Goal: Task Accomplishment & Management: Use online tool/utility

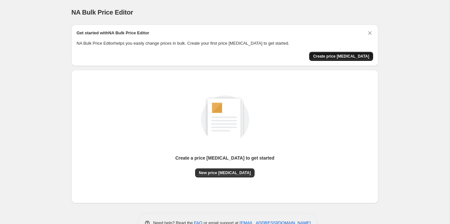
click at [341, 55] on span "Create price [MEDICAL_DATA]" at bounding box center [341, 56] width 56 height 5
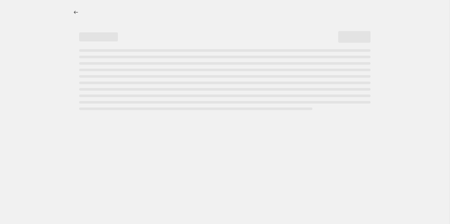
select select "percentage"
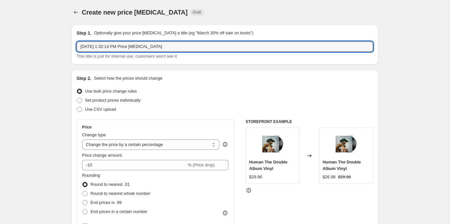
drag, startPoint x: 179, startPoint y: 46, endPoint x: 27, endPoint y: 45, distance: 152.3
type input "C"
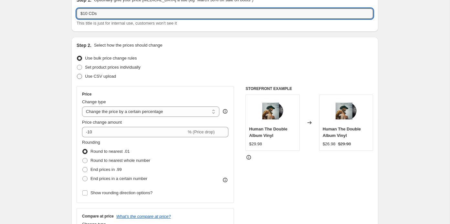
scroll to position [43, 0]
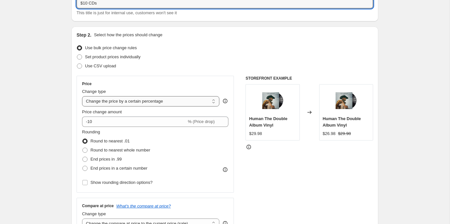
type input "$10 CDs"
click at [116, 96] on select "Change the price to a certain amount Change the price by a certain amount Chang…" at bounding box center [150, 101] width 137 height 10
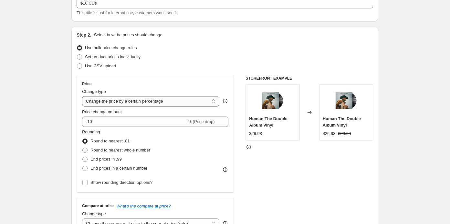
select select "to"
click at [82, 96] on select "Change the price to a certain amount Change the price by a certain amount Chang…" at bounding box center [150, 101] width 137 height 10
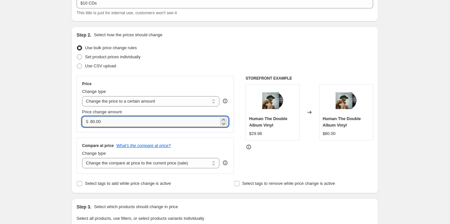
click at [120, 123] on input "80.00" at bounding box center [154, 121] width 128 height 10
drag, startPoint x: 120, startPoint y: 123, endPoint x: 74, endPoint y: 123, distance: 45.9
click at [74, 123] on div "Step 2. Select how the prices should change Use bulk price change rules Set pro…" at bounding box center [224, 110] width 307 height 166
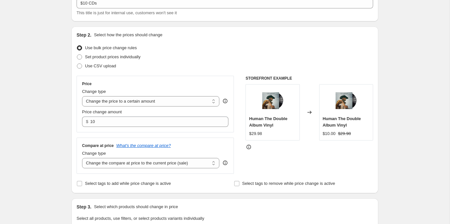
type input "10.00"
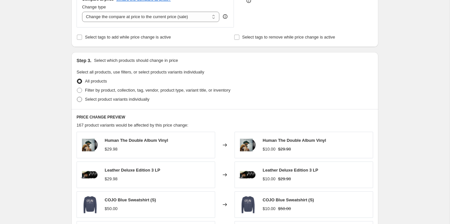
scroll to position [195, 0]
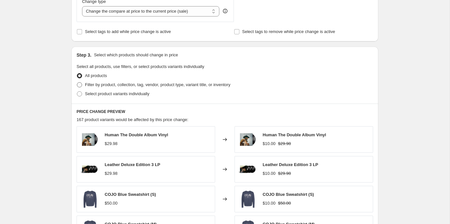
click at [143, 84] on span "Filter by product, collection, tag, vendor, product type, variant title, or inv…" at bounding box center [157, 84] width 145 height 5
click at [77, 82] on input "Filter by product, collection, tag, vendor, product type, variant title, or inv…" at bounding box center [77, 82] width 0 height 0
radio input "true"
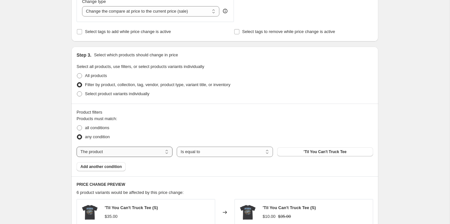
click at [132, 151] on select "The product The product's collection The product's tag The product's vendor The…" at bounding box center [125, 151] width 96 height 10
select select "product_type"
click at [283, 147] on button "Bandana" at bounding box center [325, 151] width 96 height 9
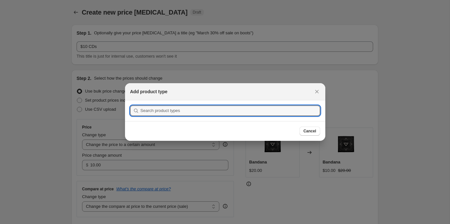
scroll to position [0, 0]
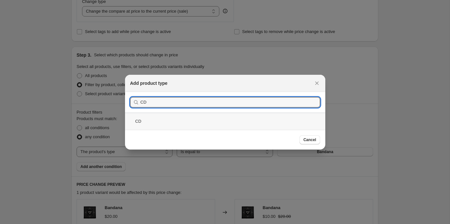
type input "CD"
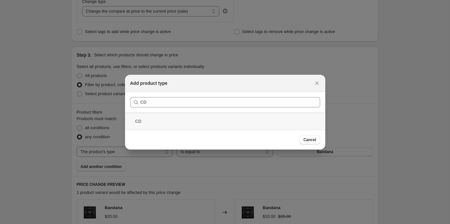
click at [274, 122] on div "CD" at bounding box center [225, 120] width 200 height 17
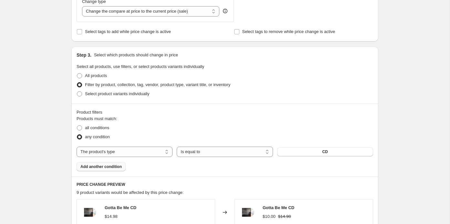
click at [116, 166] on span "Add another condition" at bounding box center [100, 166] width 41 height 5
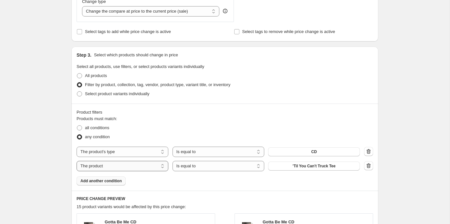
click at [157, 166] on select "The product The product's collection The product's tag The product's vendor The…" at bounding box center [123, 166] width 92 height 10
select select "product_type"
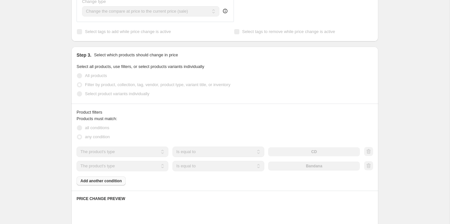
click at [306, 166] on div "Bandana" at bounding box center [314, 165] width 92 height 9
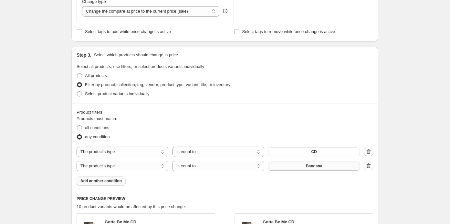
click at [316, 165] on span "Bandana" at bounding box center [314, 165] width 16 height 5
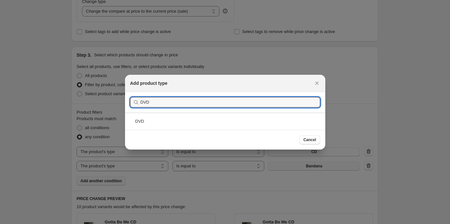
type input "DVD"
click at [203, 115] on div "DVD" at bounding box center [225, 120] width 200 height 17
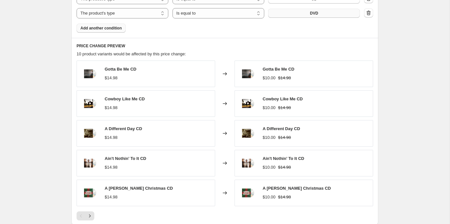
scroll to position [376, 0]
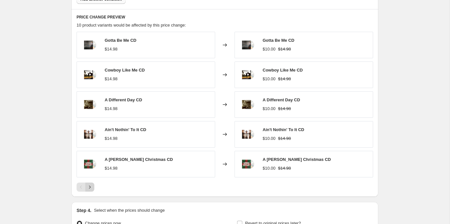
click at [91, 187] on icon "Next" at bounding box center [90, 187] width 6 height 6
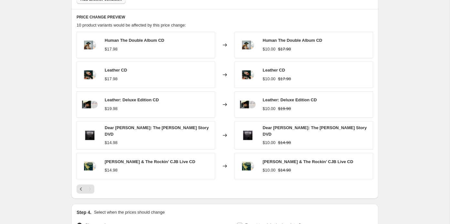
click at [92, 186] on div "Pagination" at bounding box center [89, 188] width 9 height 9
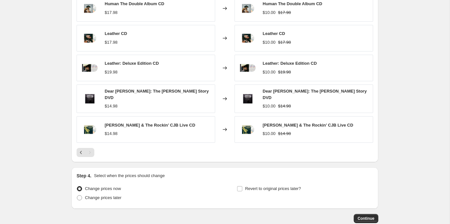
scroll to position [446, 0]
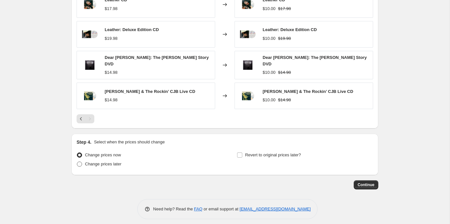
click at [96, 161] on span "Change prices later" at bounding box center [103, 163] width 37 height 5
click at [77, 161] on input "Change prices later" at bounding box center [77, 161] width 0 height 0
radio input "true"
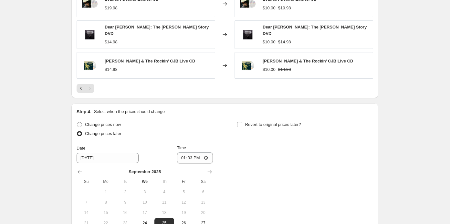
scroll to position [497, 0]
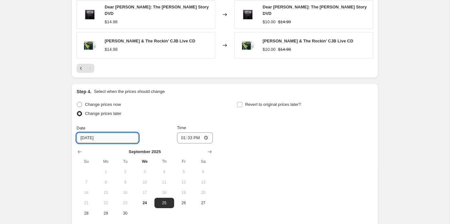
click at [121, 133] on input "[DATE]" at bounding box center [108, 138] width 62 height 10
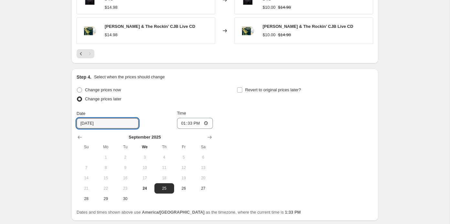
scroll to position [520, 0]
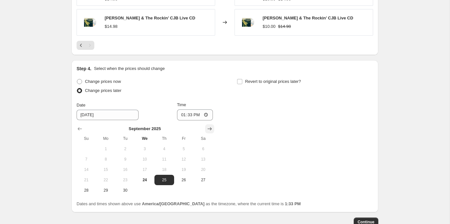
click at [213, 124] on button "Show next month, October 2025" at bounding box center [209, 128] width 9 height 9
click at [213, 124] on button "Show next month, November 2025" at bounding box center [209, 128] width 9 height 9
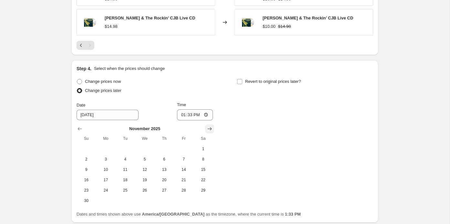
click at [213, 124] on button "Show next month, December 2025" at bounding box center [209, 128] width 9 height 9
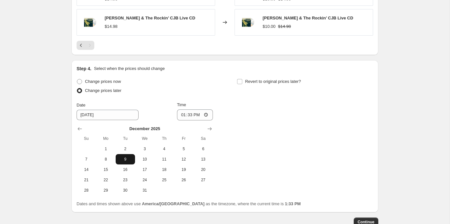
click at [121, 156] on span "9" at bounding box center [125, 158] width 14 height 5
type input "[DATE]"
click at [239, 79] on input "Revert to original prices later?" at bounding box center [239, 81] width 5 height 5
checkbox input "true"
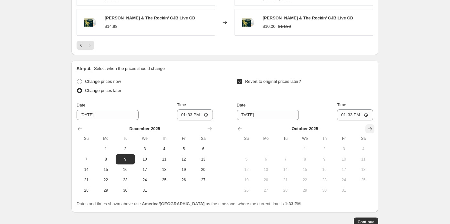
click at [371, 125] on icon "Show next month, November 2025" at bounding box center [370, 128] width 6 height 6
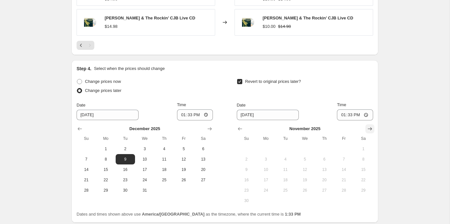
click at [371, 125] on icon "Show next month, December 2025" at bounding box center [370, 128] width 6 height 6
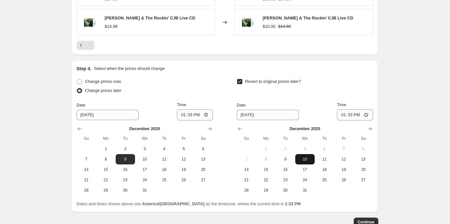
click at [309, 156] on span "10" at bounding box center [305, 158] width 14 height 5
type input "[DATE]"
click at [347, 110] on input "13:33" at bounding box center [355, 114] width 36 height 11
click at [343, 111] on input "13:33" at bounding box center [355, 114] width 36 height 11
type input "23:59"
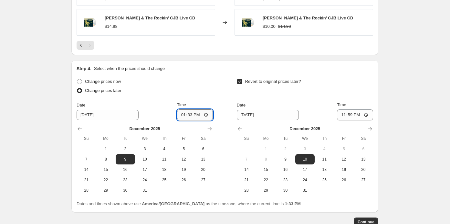
click at [184, 110] on input "13:33" at bounding box center [195, 114] width 36 height 11
type input "00:00"
click at [365, 219] on span "Continue" at bounding box center [366, 221] width 17 height 5
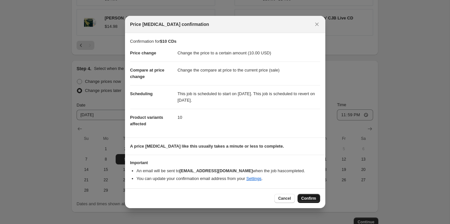
click at [311, 198] on span "Confirm" at bounding box center [309, 198] width 15 height 5
type input "$10 CDs"
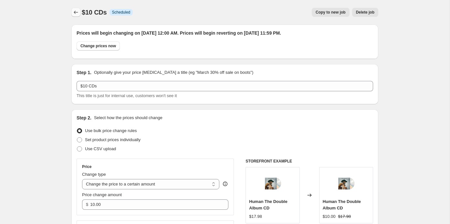
click at [74, 13] on icon "Price change jobs" at bounding box center [76, 12] width 6 height 6
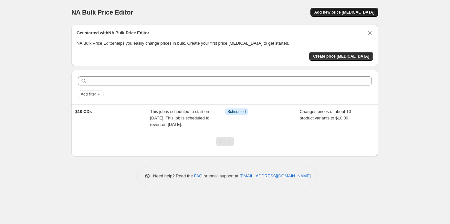
click at [340, 9] on button "Add new price [MEDICAL_DATA]" at bounding box center [345, 12] width 68 height 9
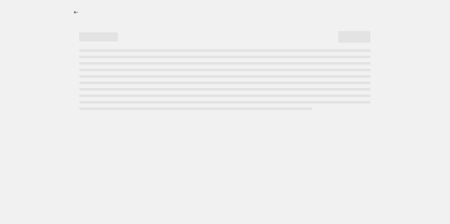
select select "percentage"
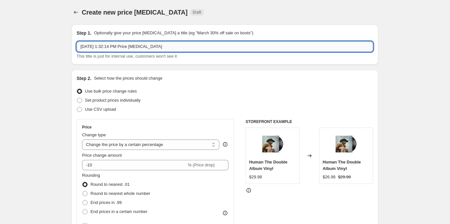
click at [181, 43] on input "[DATE] 1:32:14 PM Price [MEDICAL_DATA]" at bounding box center [225, 46] width 297 height 10
type input "$20 Vinyl"
